Goal: Information Seeking & Learning: Learn about a topic

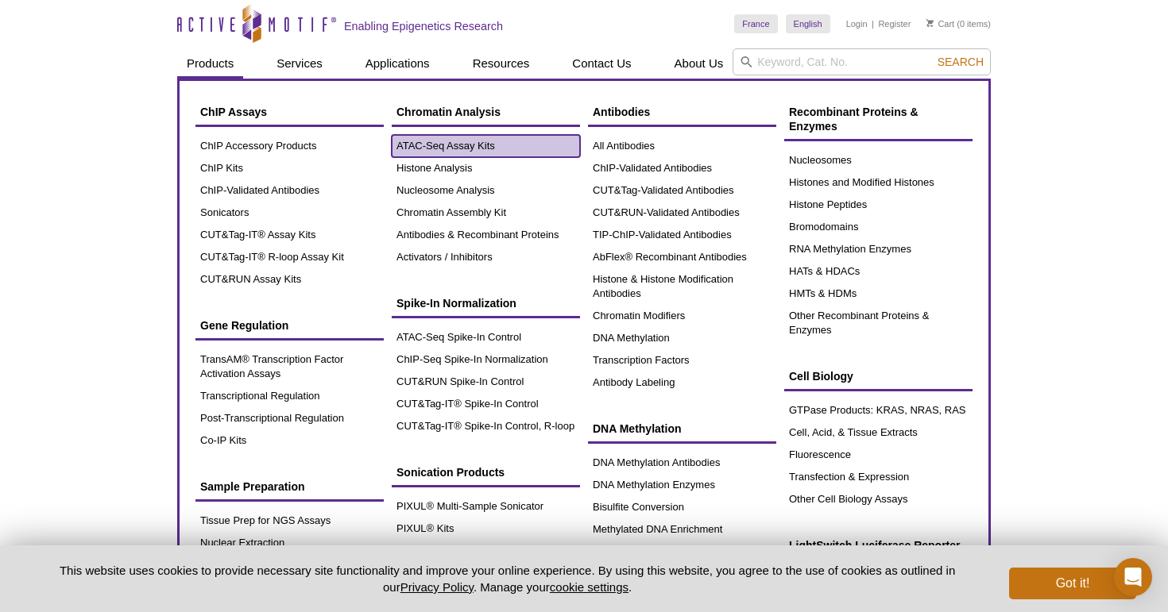
click at [431, 147] on link "ATAC-Seq Assay Kits" at bounding box center [486, 146] width 188 height 22
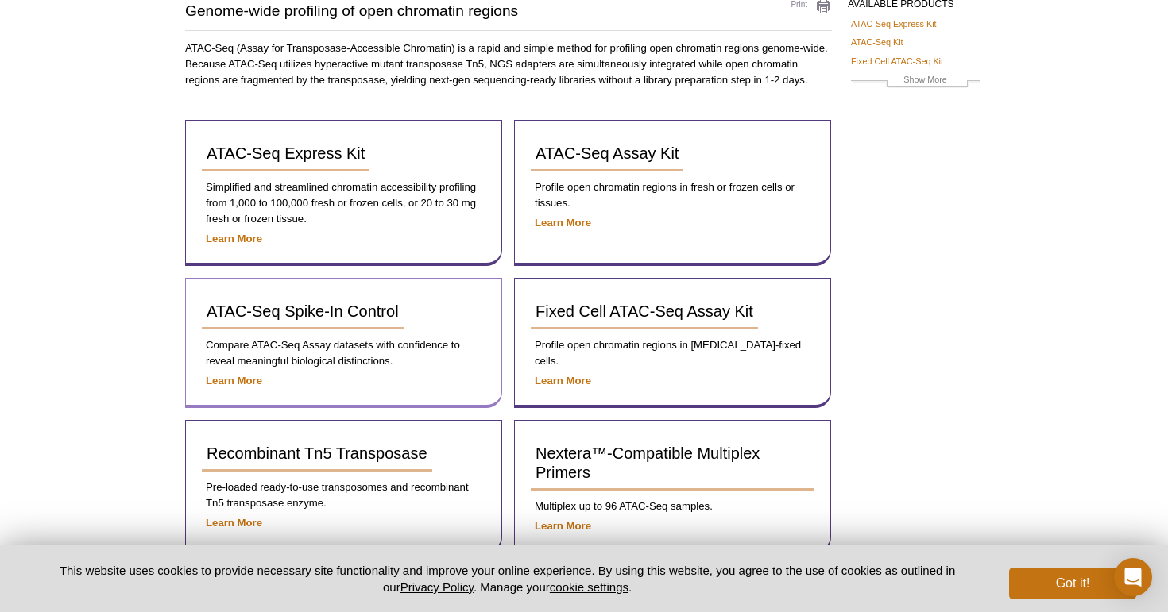
scroll to position [137, 0]
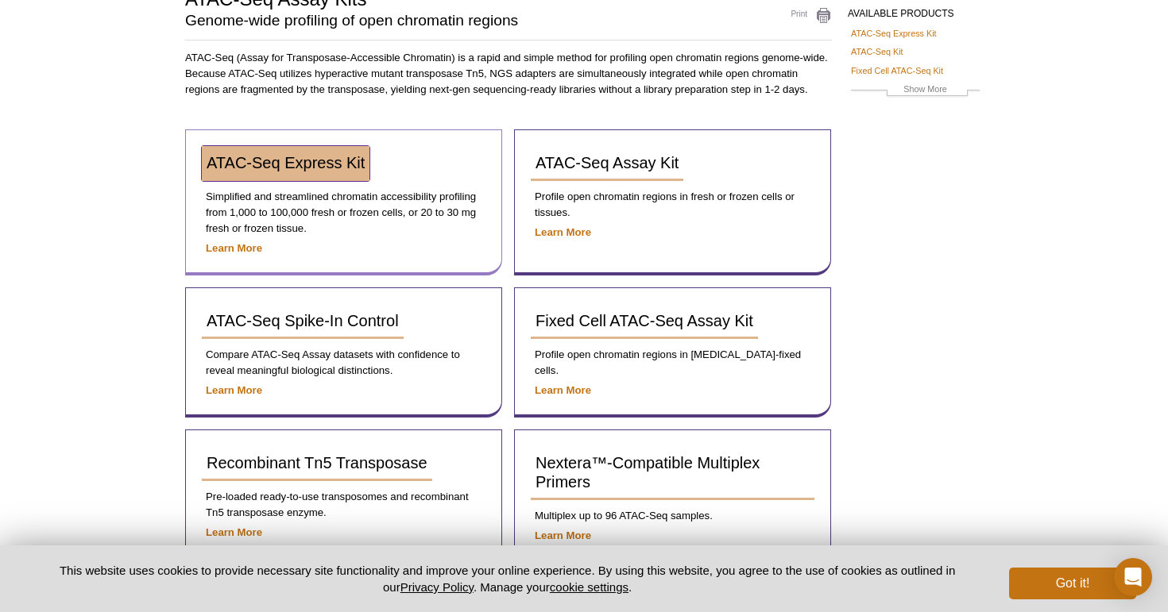
click at [276, 174] on link "ATAC-Seq Express Kit" at bounding box center [286, 163] width 168 height 35
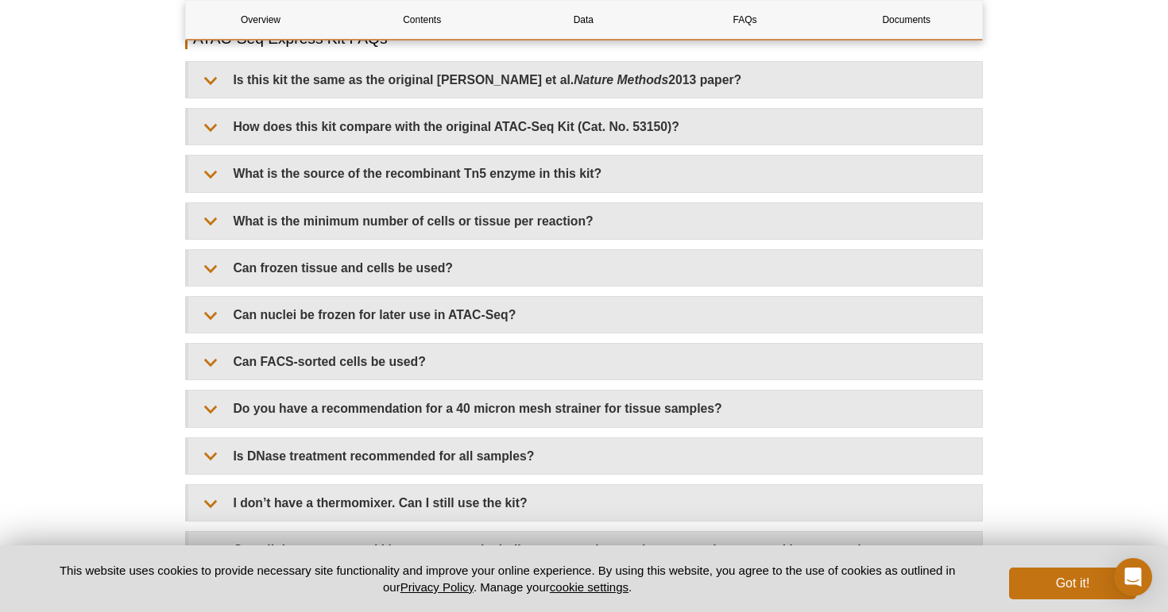
scroll to position [3311, 0]
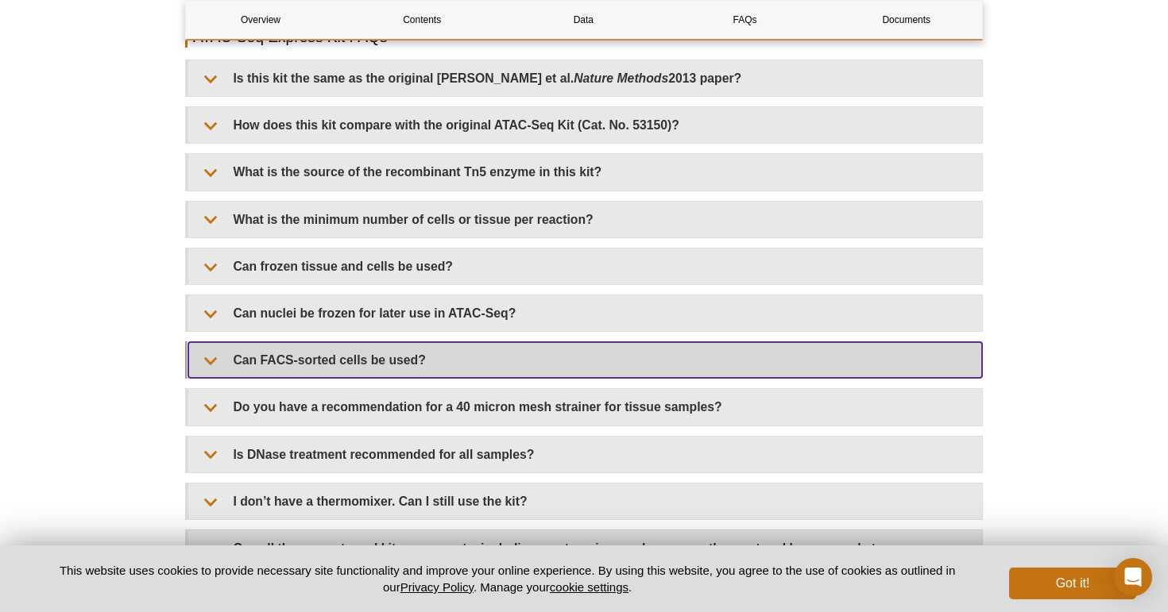
click at [209, 361] on summary "Can FACS-sorted cells be used?" at bounding box center [584, 360] width 793 height 36
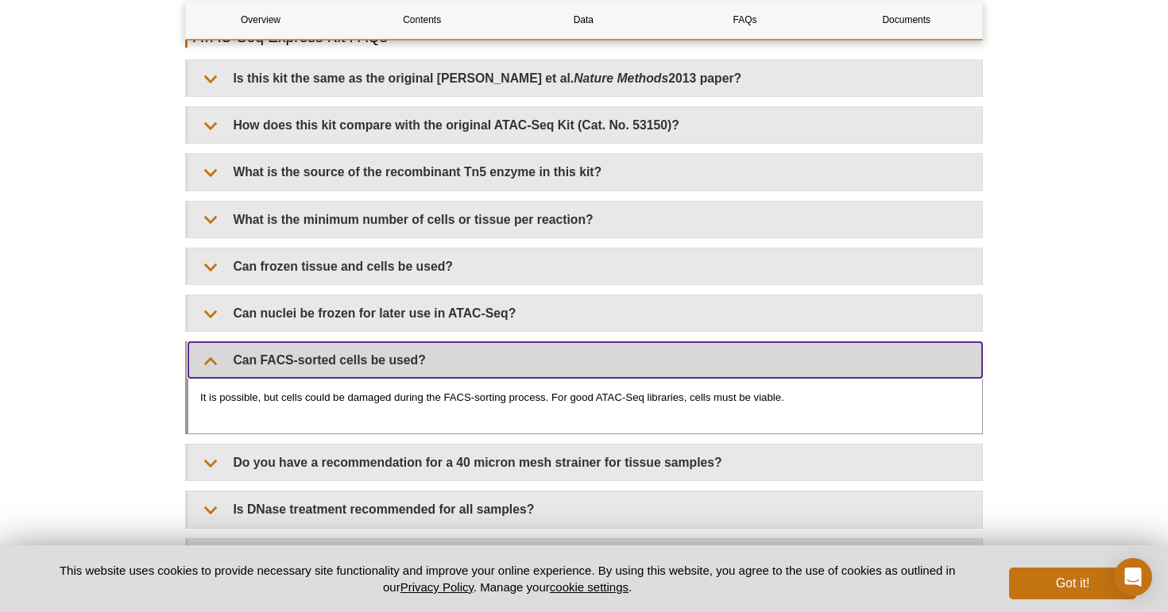
click at [209, 361] on summary "Can FACS-sorted cells be used?" at bounding box center [584, 360] width 793 height 36
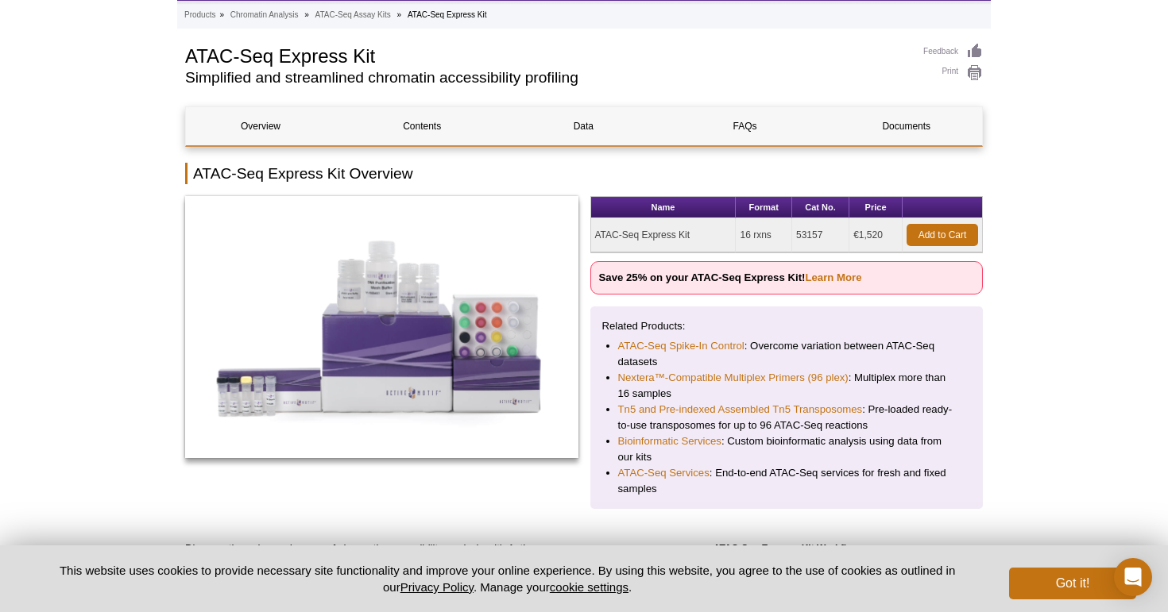
scroll to position [14, 0]
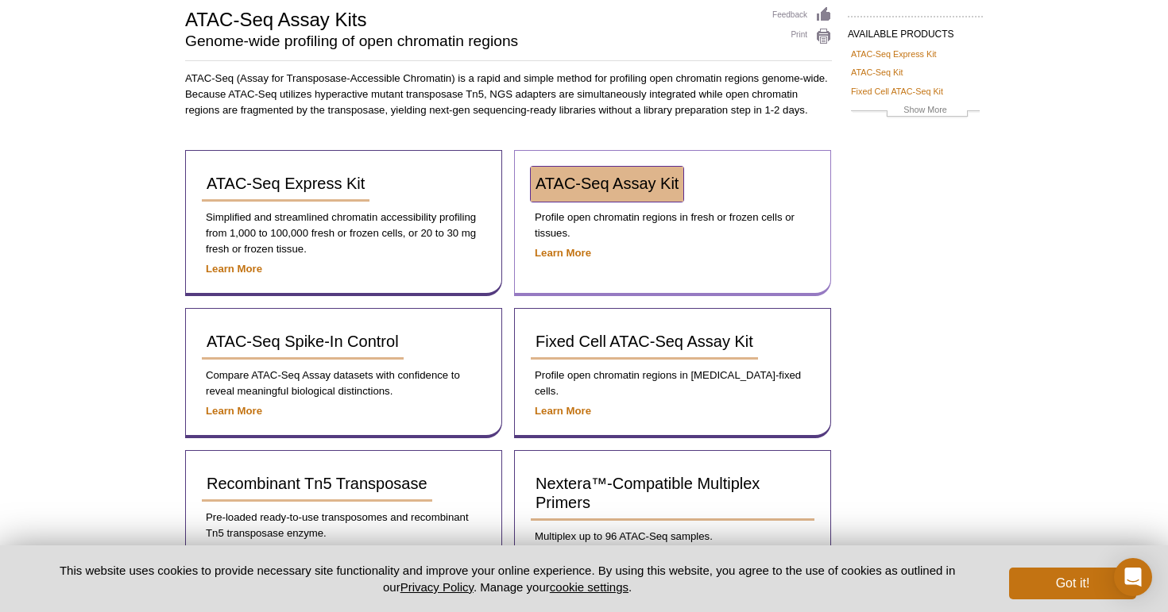
click at [597, 179] on span "ATAC-Seq Assay Kit" at bounding box center [606, 183] width 143 height 17
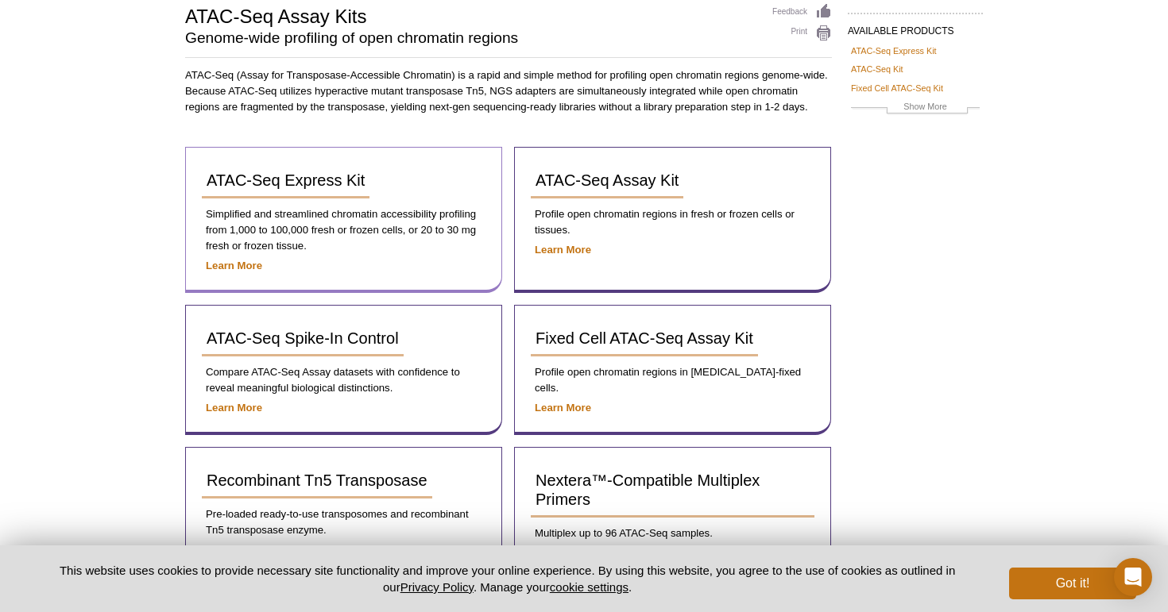
scroll to position [120, 0]
click at [240, 260] on strong "Learn More" at bounding box center [234, 266] width 56 height 12
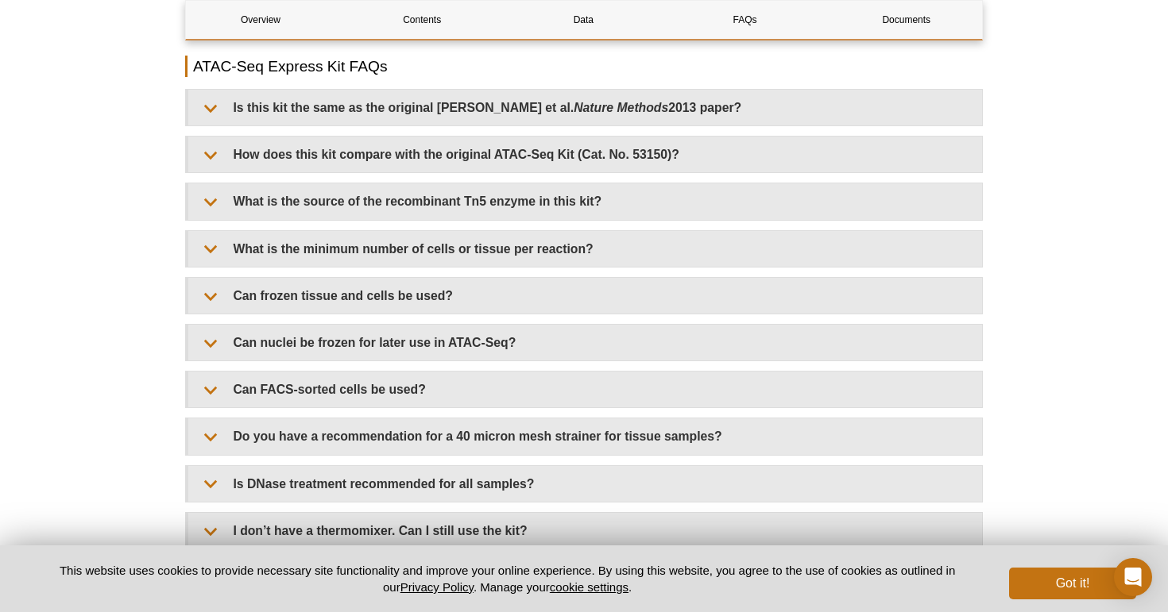
scroll to position [3283, 0]
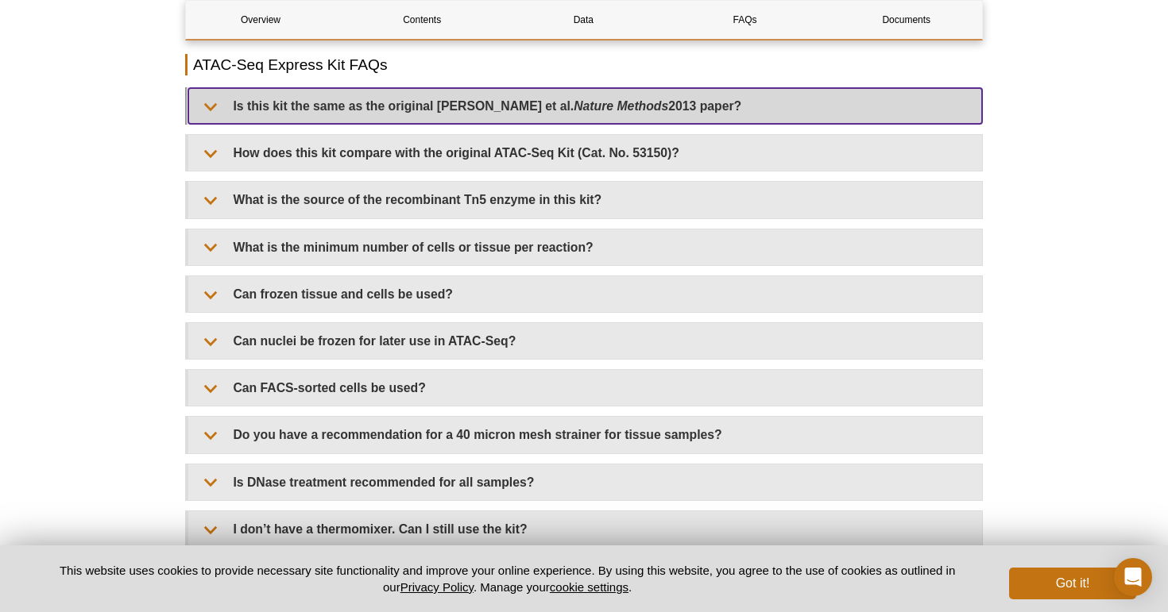
click at [263, 98] on summary "Is this kit the same as the original Buenrostro et al. Nature Methods 2013 pape…" at bounding box center [584, 106] width 793 height 36
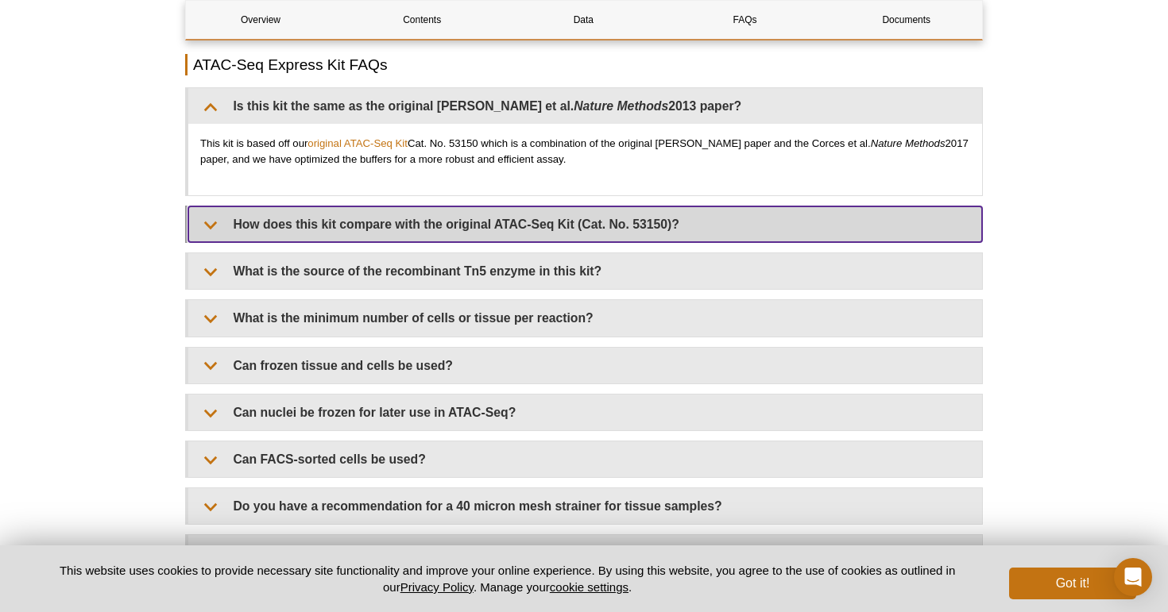
click at [284, 222] on summary "How does this kit compare with the original ATAC-Seq Kit (Cat. No. 53150)?" at bounding box center [584, 225] width 793 height 36
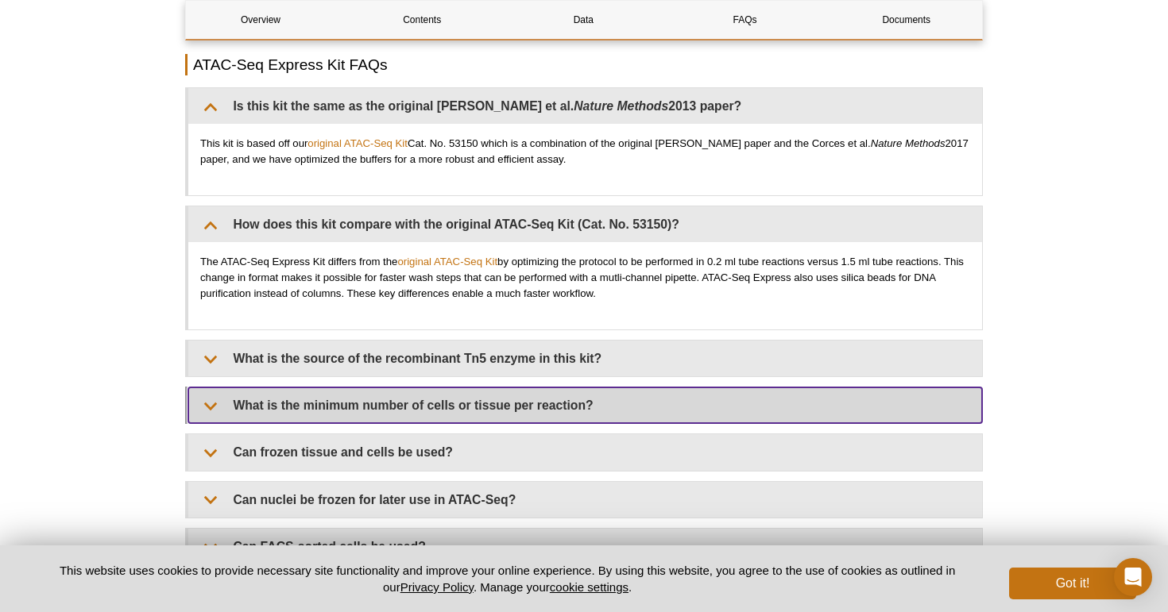
click at [237, 397] on summary "What is the minimum number of cells or tissue per reaction?" at bounding box center [584, 406] width 793 height 36
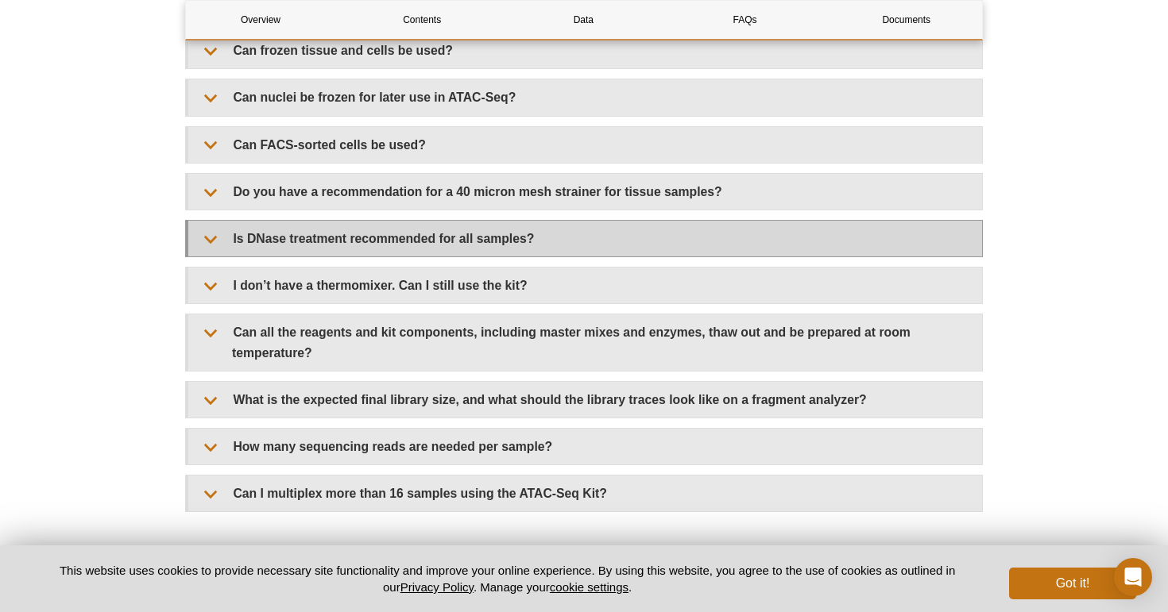
scroll to position [3759, 0]
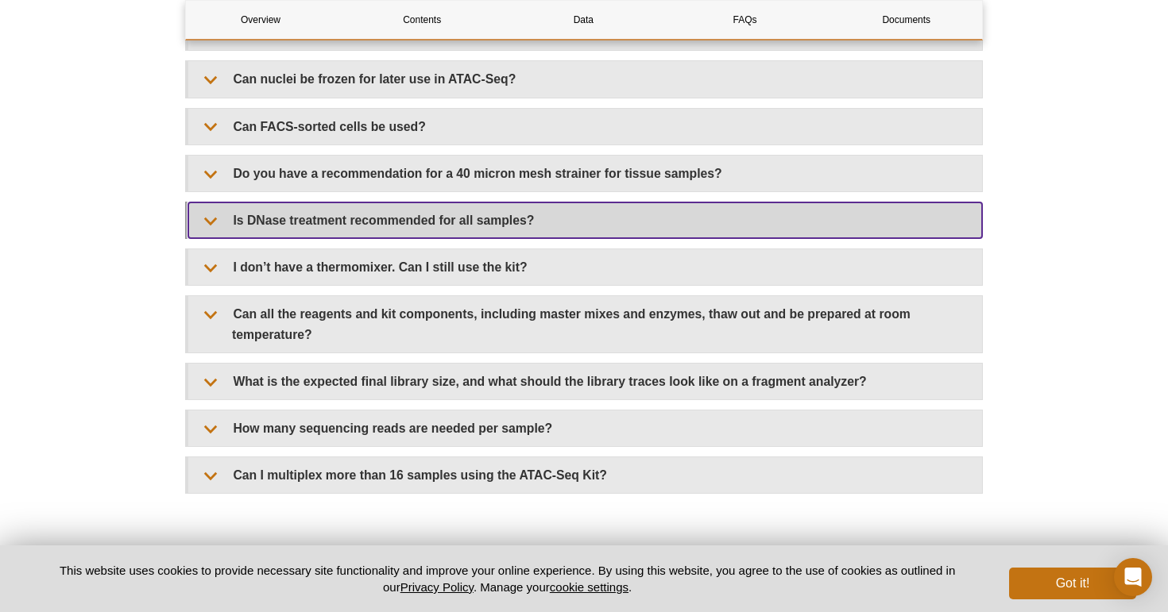
click at [309, 221] on summary "Is DNase treatment recommended for all samples?" at bounding box center [584, 221] width 793 height 36
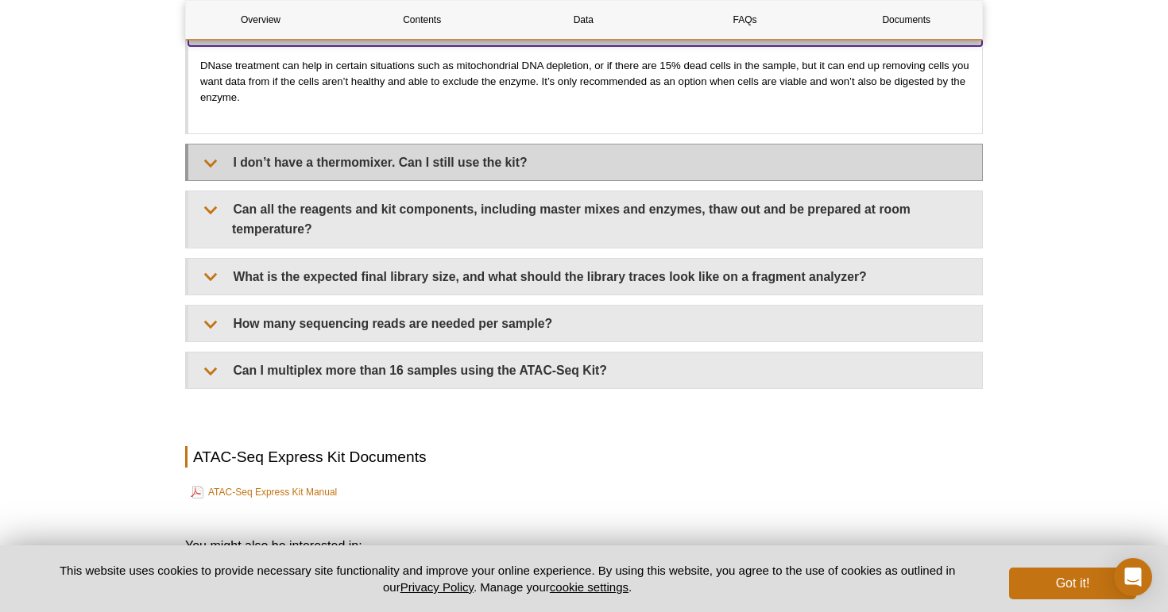
scroll to position [3962, 0]
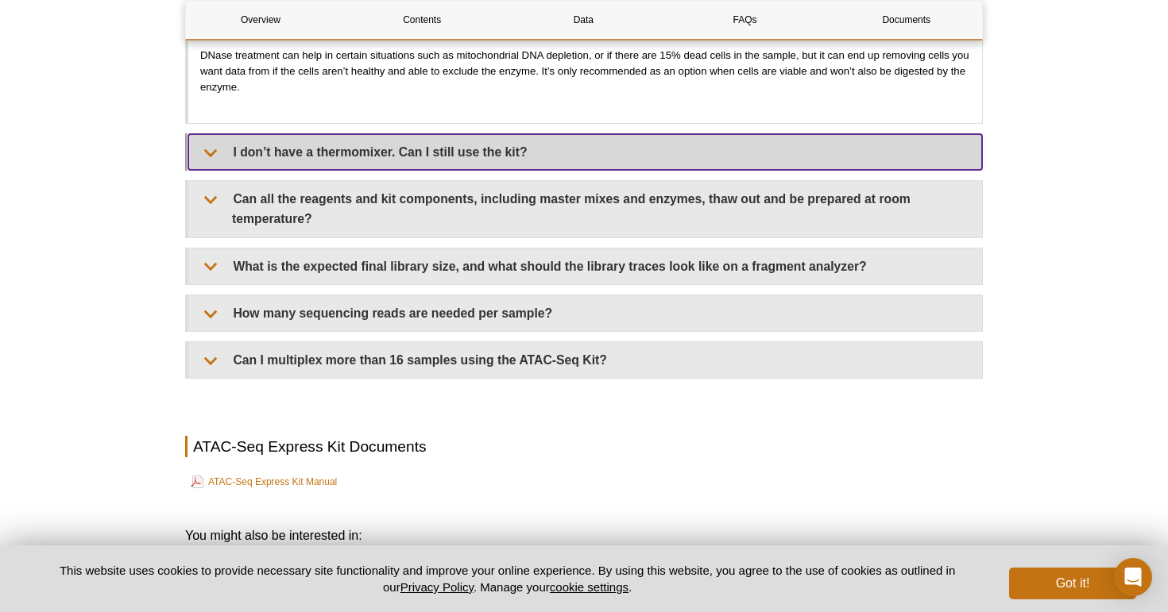
click at [350, 147] on summary "I don’t have a thermomixer. Can I still use the kit?" at bounding box center [584, 152] width 793 height 36
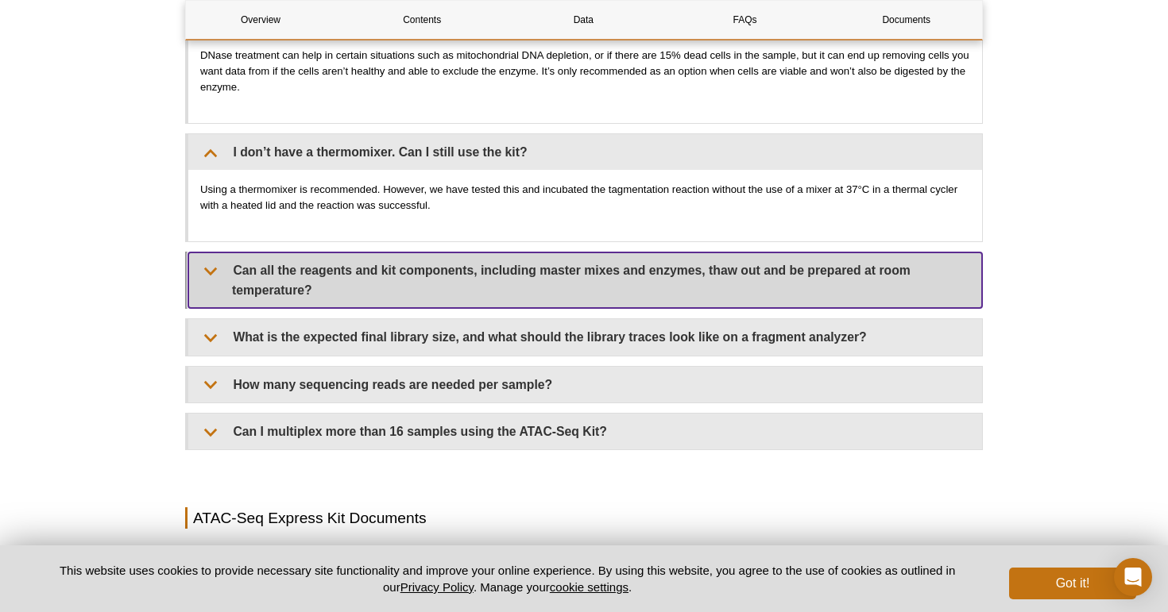
click at [415, 268] on summary "Can all the reagents and kit components, including master mixes and enzymes, th…" at bounding box center [584, 281] width 793 height 56
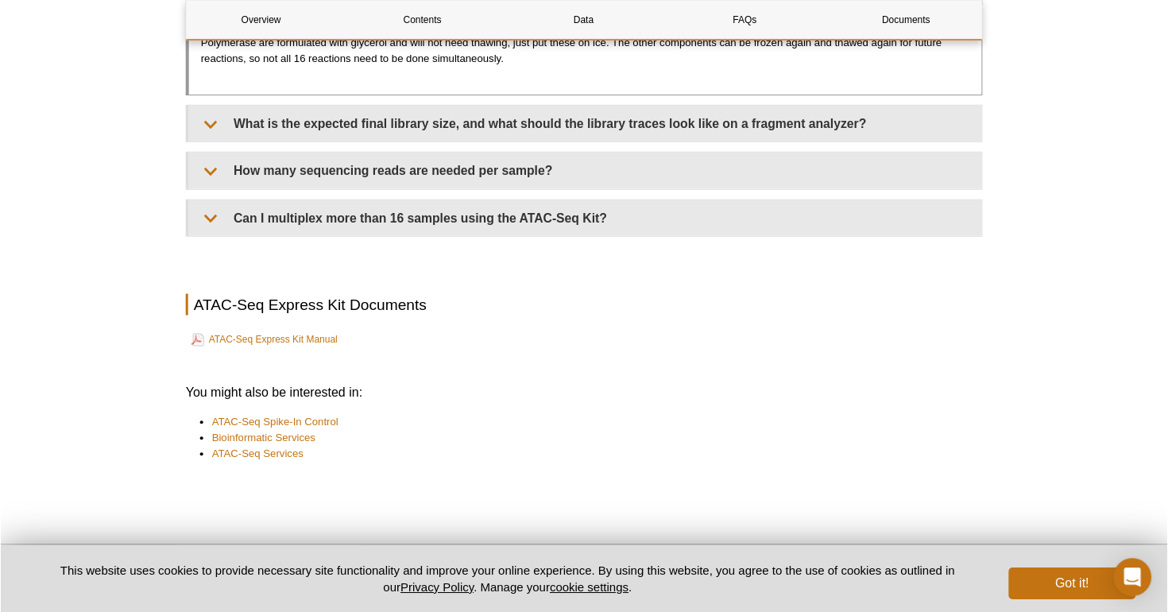
scroll to position [4327, 0]
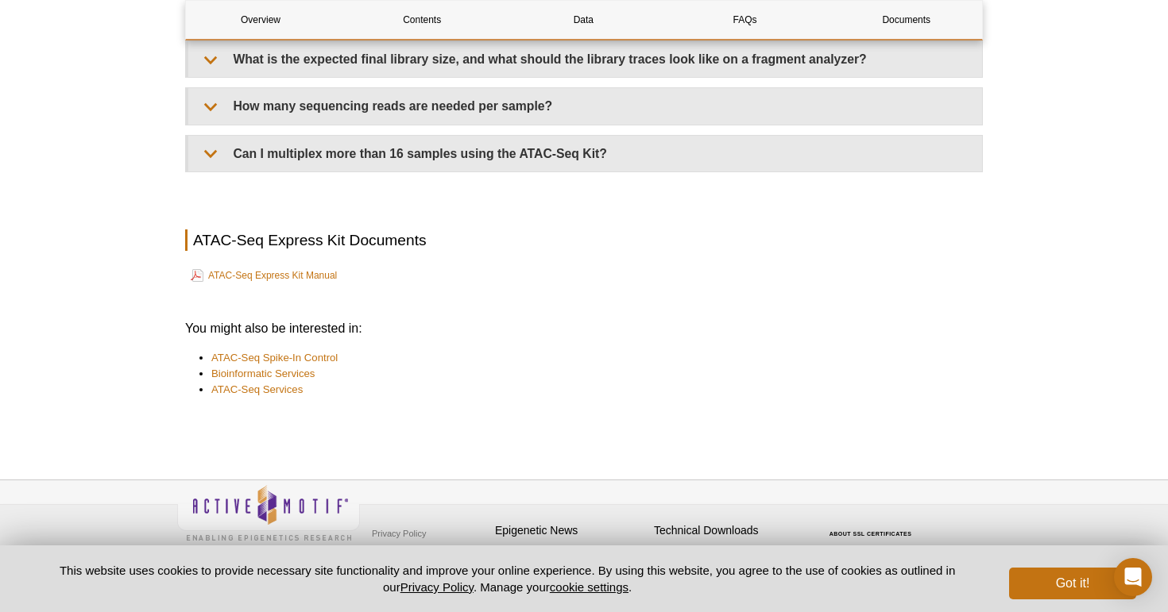
click at [266, 280] on table "ATAC-Seq Express Kit Manual" at bounding box center [583, 275] width 797 height 25
click at [272, 271] on link "ATAC-Seq Express Kit Manual" at bounding box center [264, 275] width 146 height 19
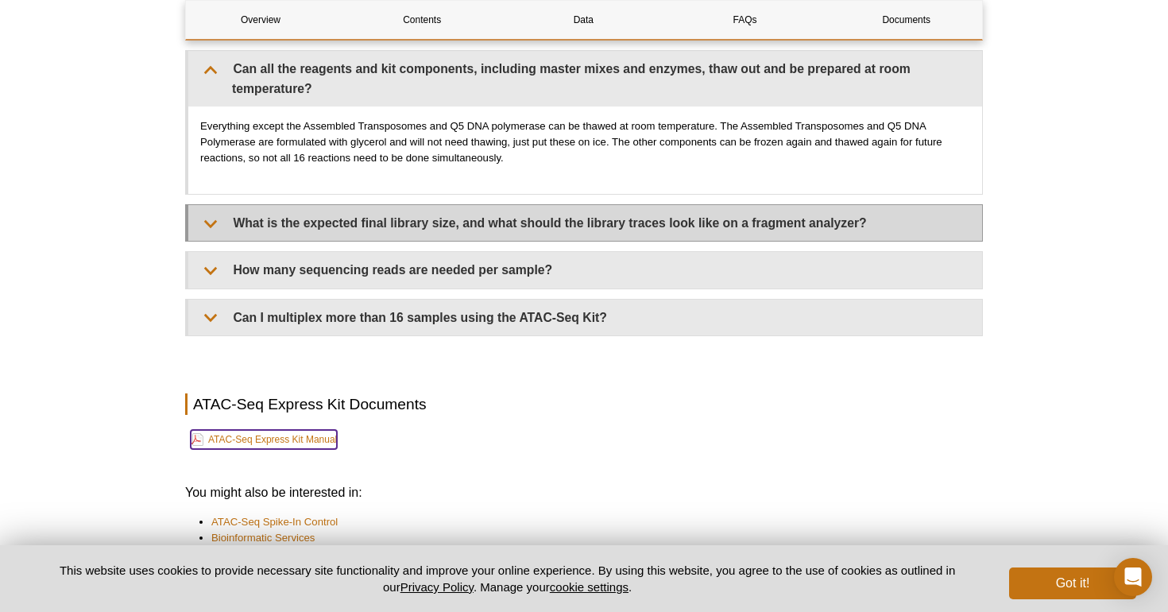
scroll to position [4166, 0]
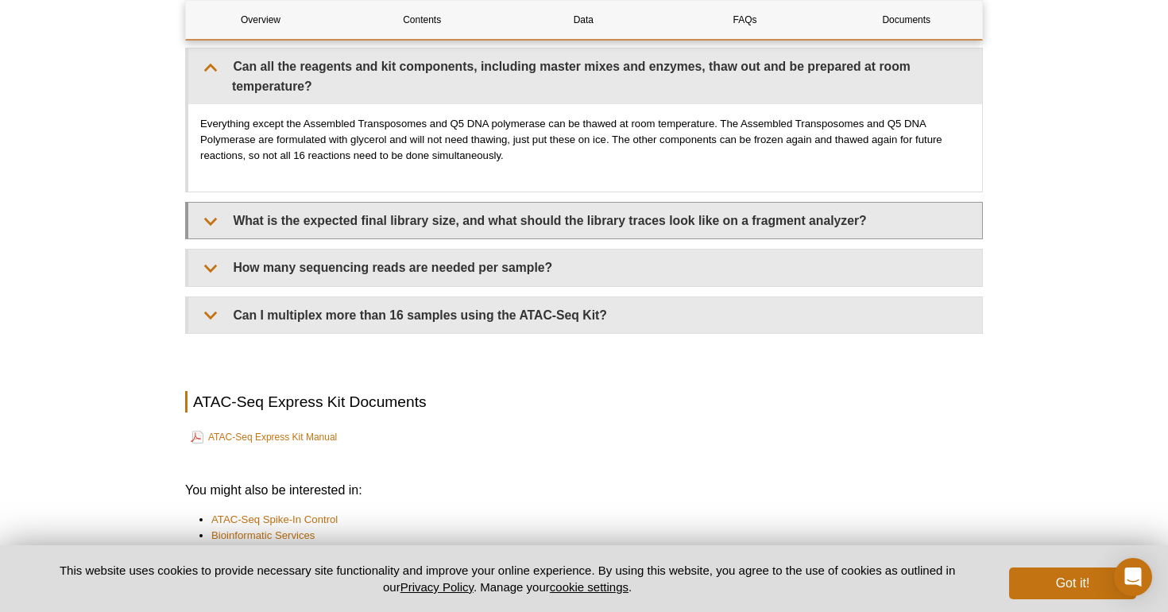
click at [606, 234] on details "What is the expected final library size, and what should the library traces loo…" at bounding box center [583, 220] width 797 height 37
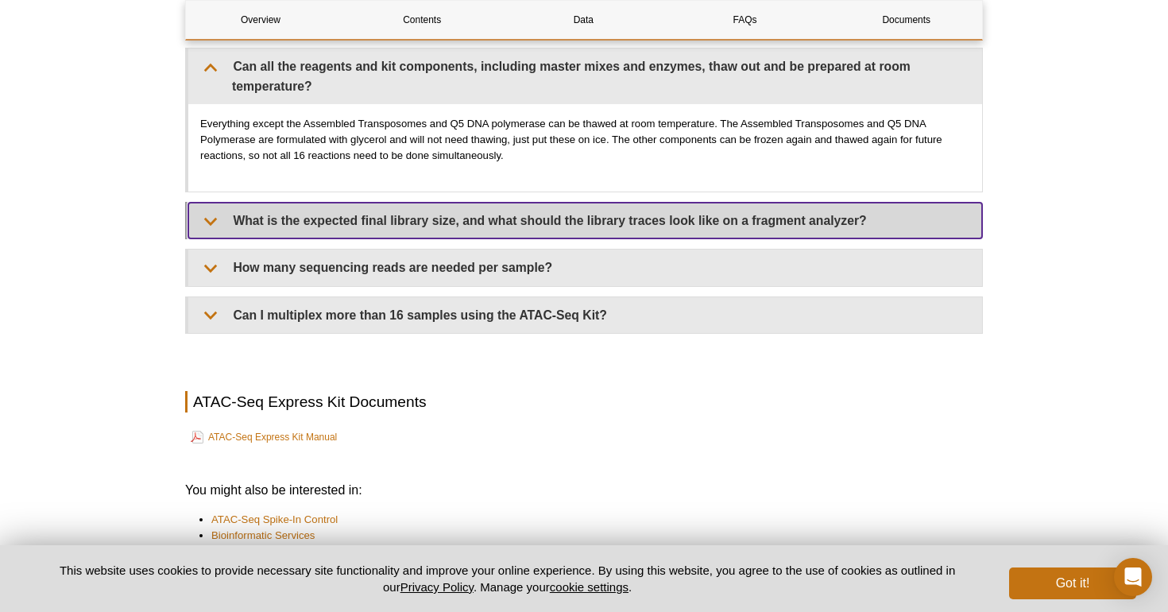
click at [601, 214] on summary "What is the expected final library size, and what should the library traces loo…" at bounding box center [584, 221] width 793 height 36
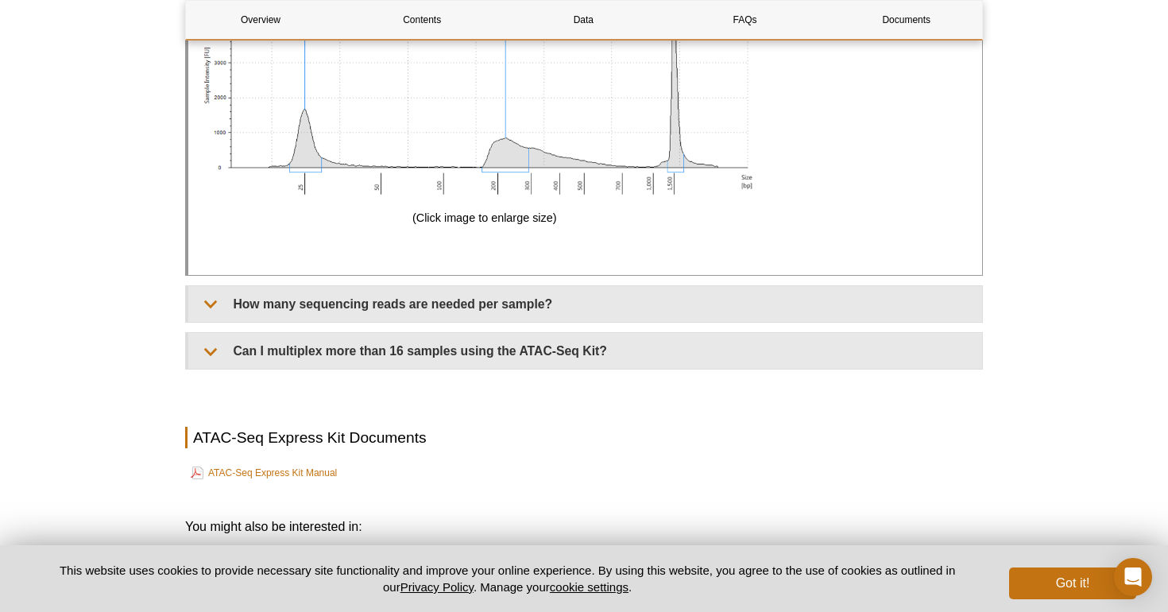
scroll to position [5239, 0]
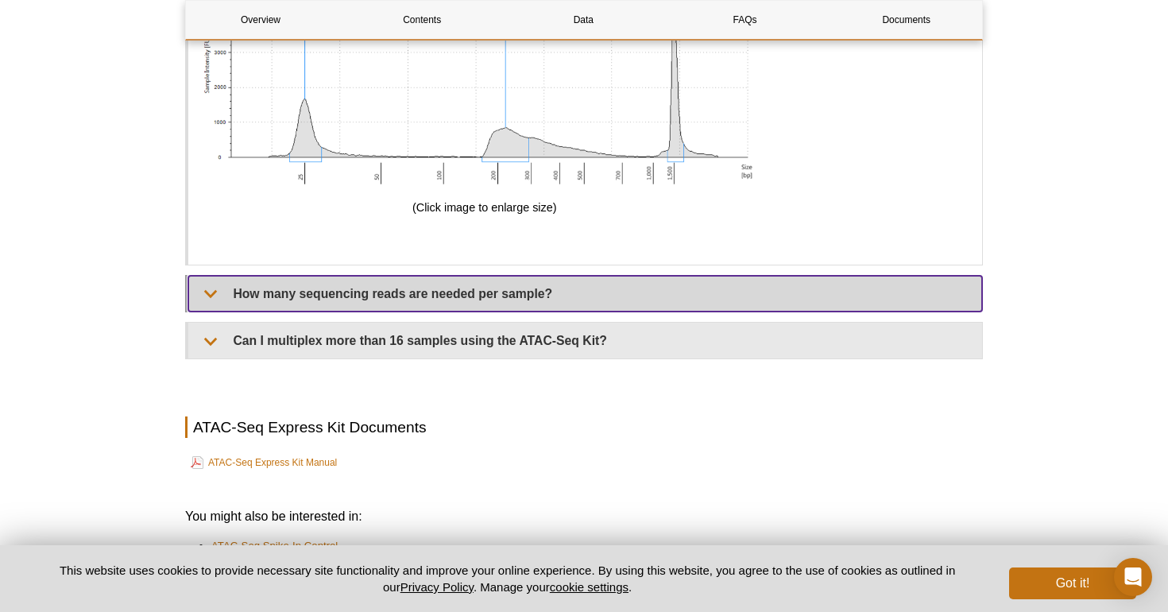
click at [538, 295] on summary "How many sequencing reads are needed per sample?" at bounding box center [584, 294] width 793 height 36
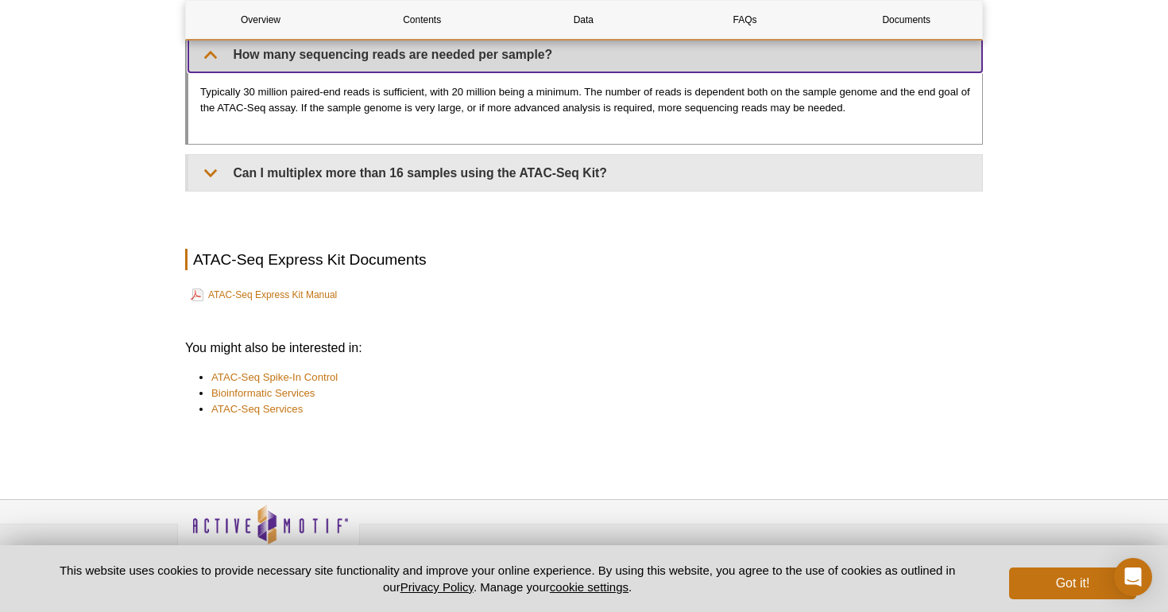
scroll to position [5479, 0]
